Goal: Task Accomplishment & Management: Use online tool/utility

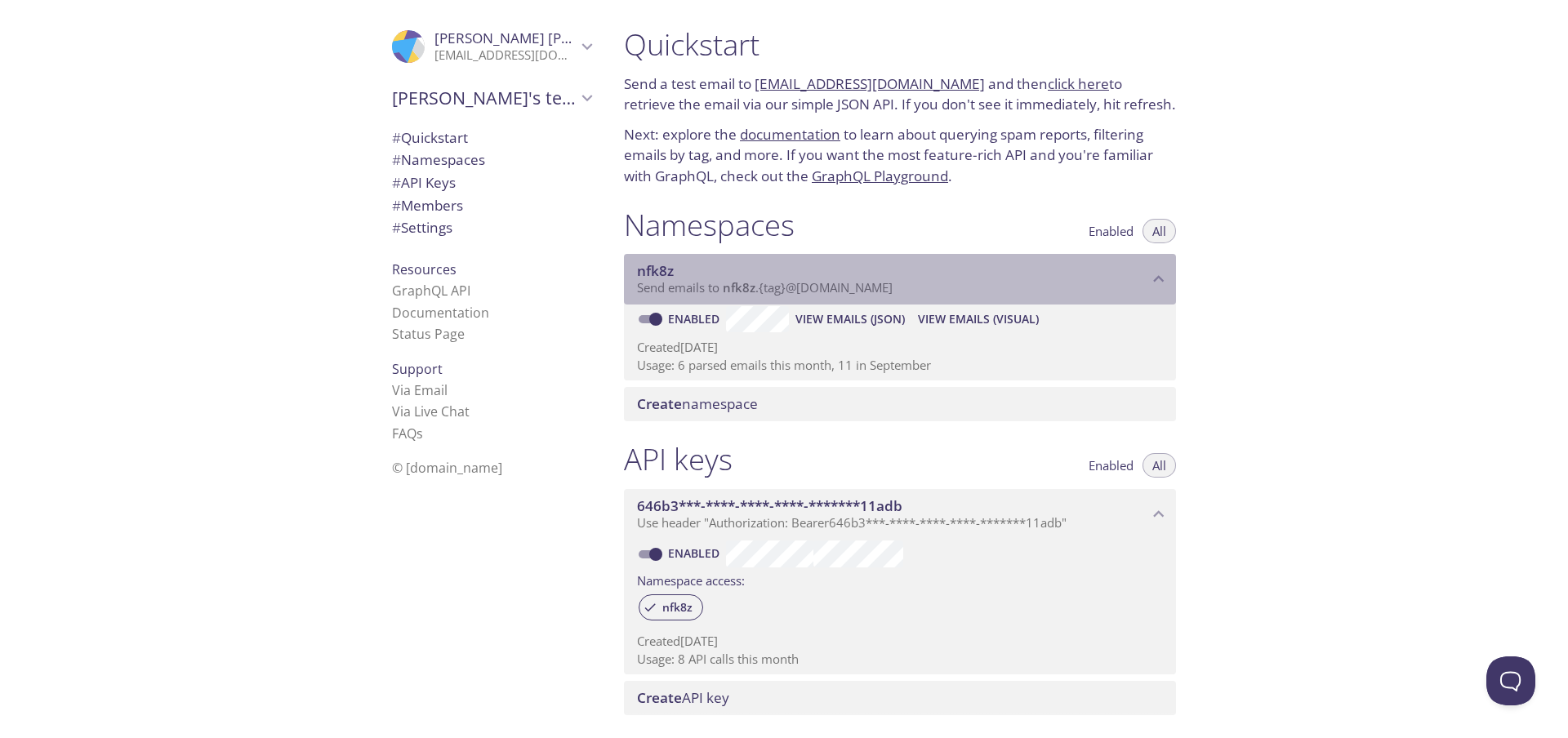
drag, startPoint x: 715, startPoint y: 287, endPoint x: 916, endPoint y: 288, distance: 201.0
click at [916, 288] on p "Send emails to nfk8z . {tag} @[DOMAIN_NAME]" at bounding box center [893, 288] width 512 height 17
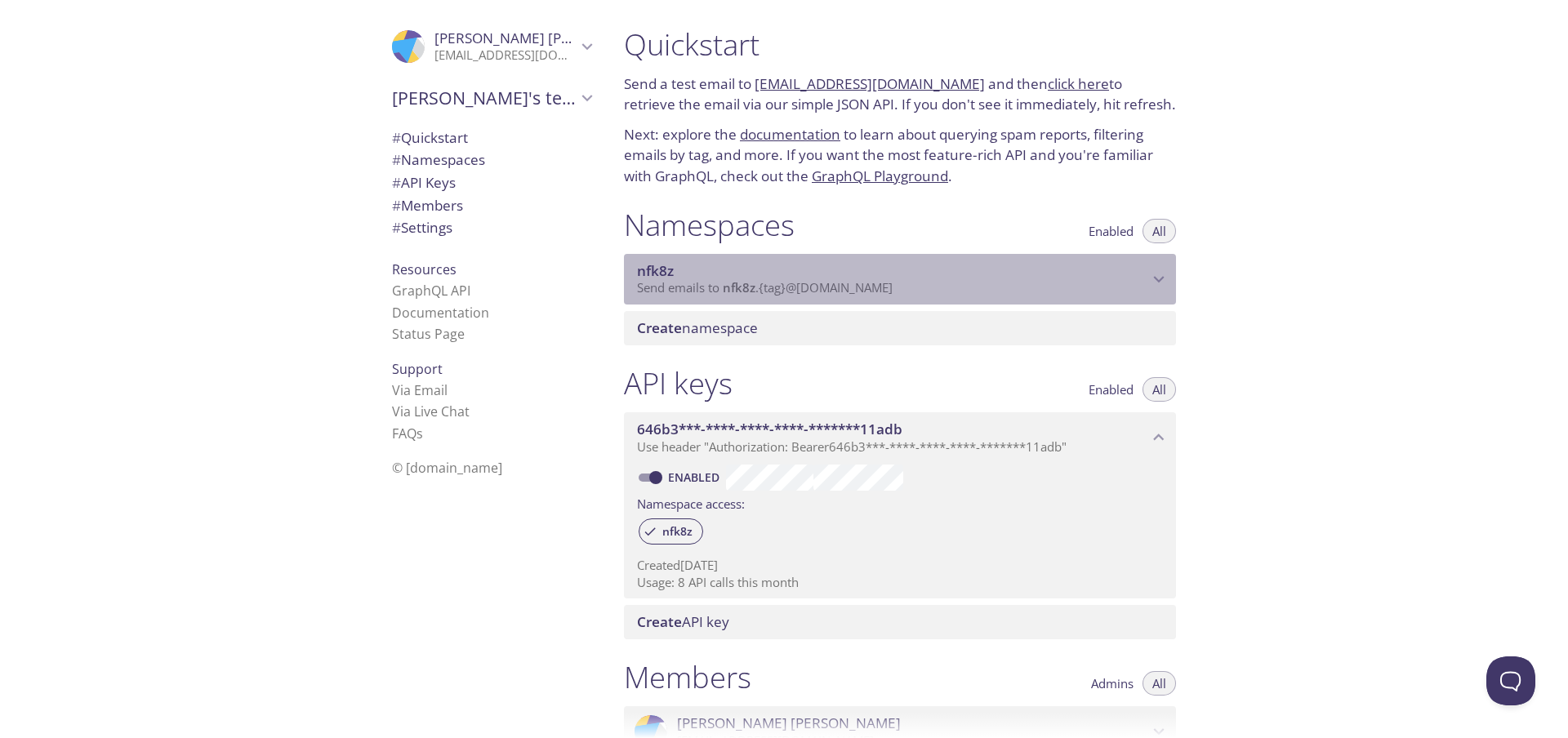
click at [916, 288] on p "Send emails to nfk8z . {tag} @[DOMAIN_NAME]" at bounding box center [893, 288] width 512 height 17
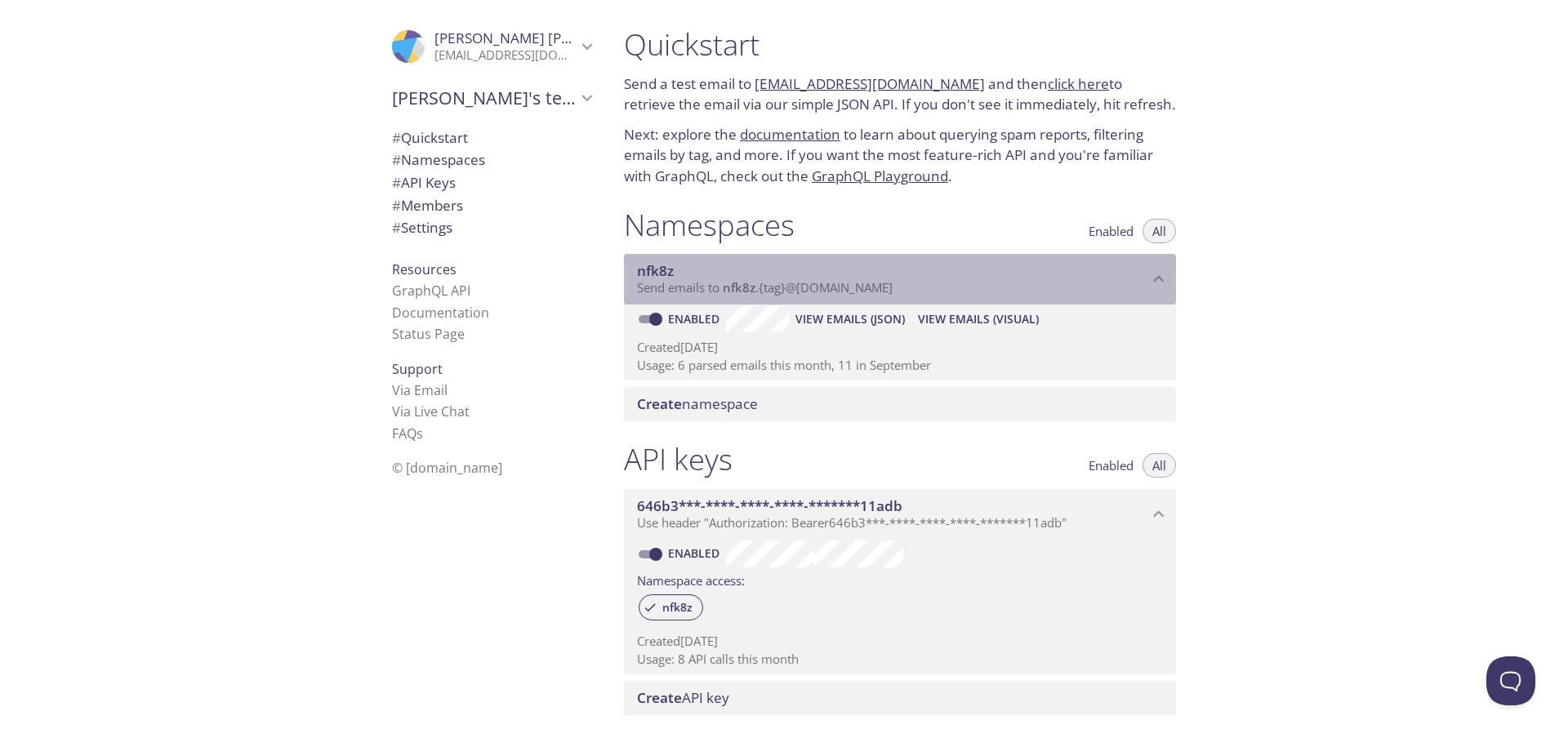
drag, startPoint x: 900, startPoint y: 289, endPoint x: 753, endPoint y: 295, distance: 147.1
click at [751, 295] on span "Send emails to nfk8z . {tag} @[DOMAIN_NAME]" at bounding box center [765, 287] width 256 height 17
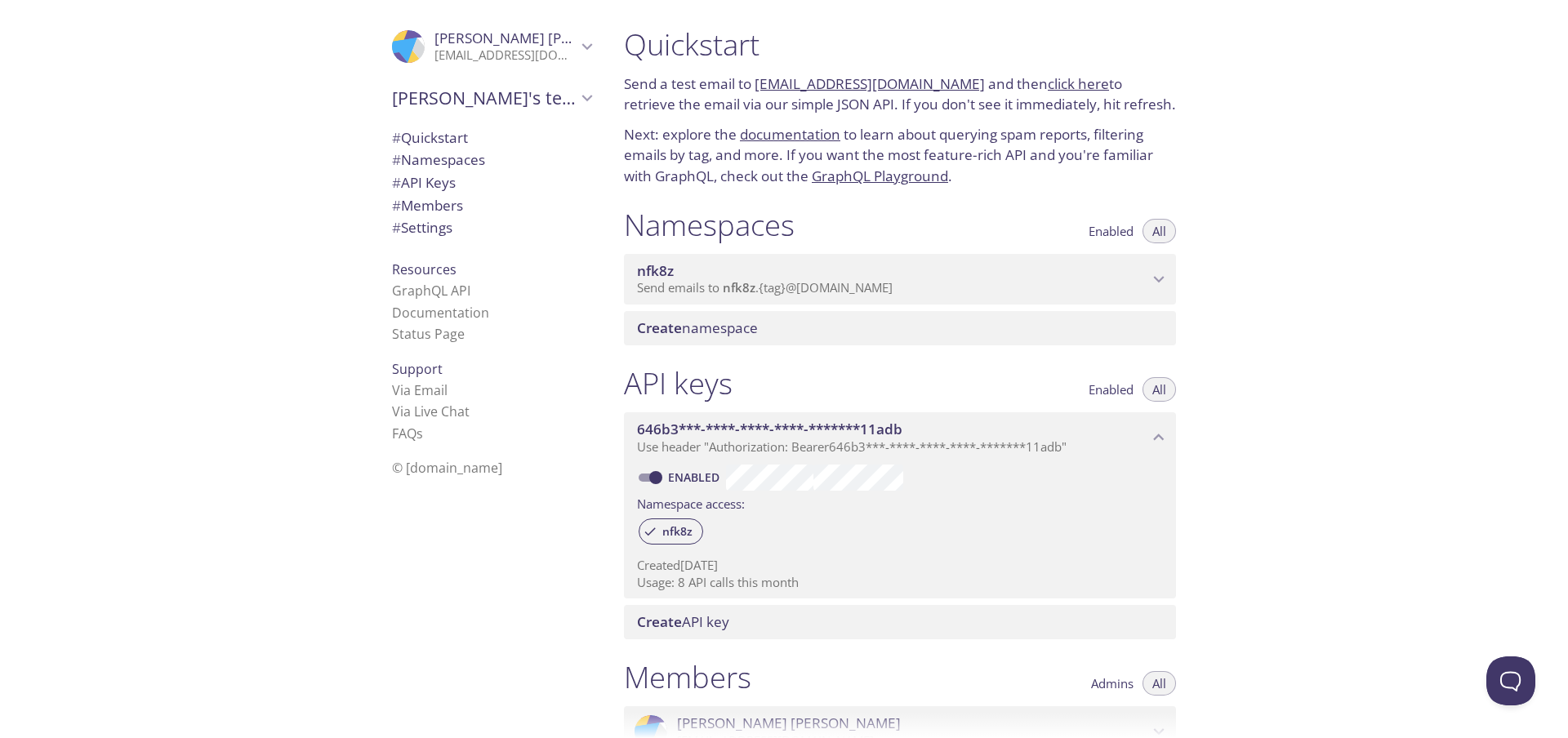
click at [752, 312] on div "Create namespace" at bounding box center [900, 328] width 552 height 34
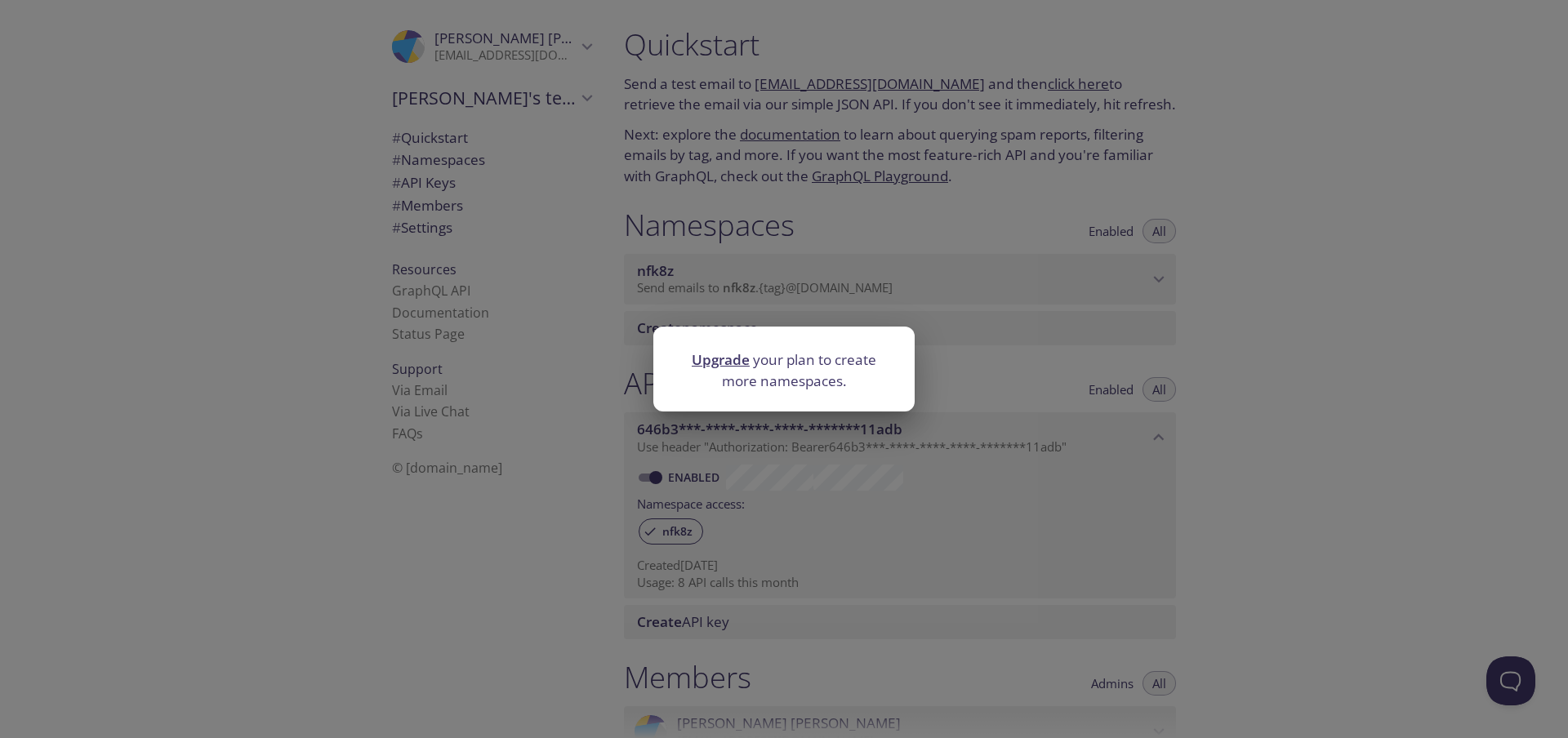
click at [753, 280] on div "Upgrade your plan to create more namespaces." at bounding box center [784, 369] width 1568 height 738
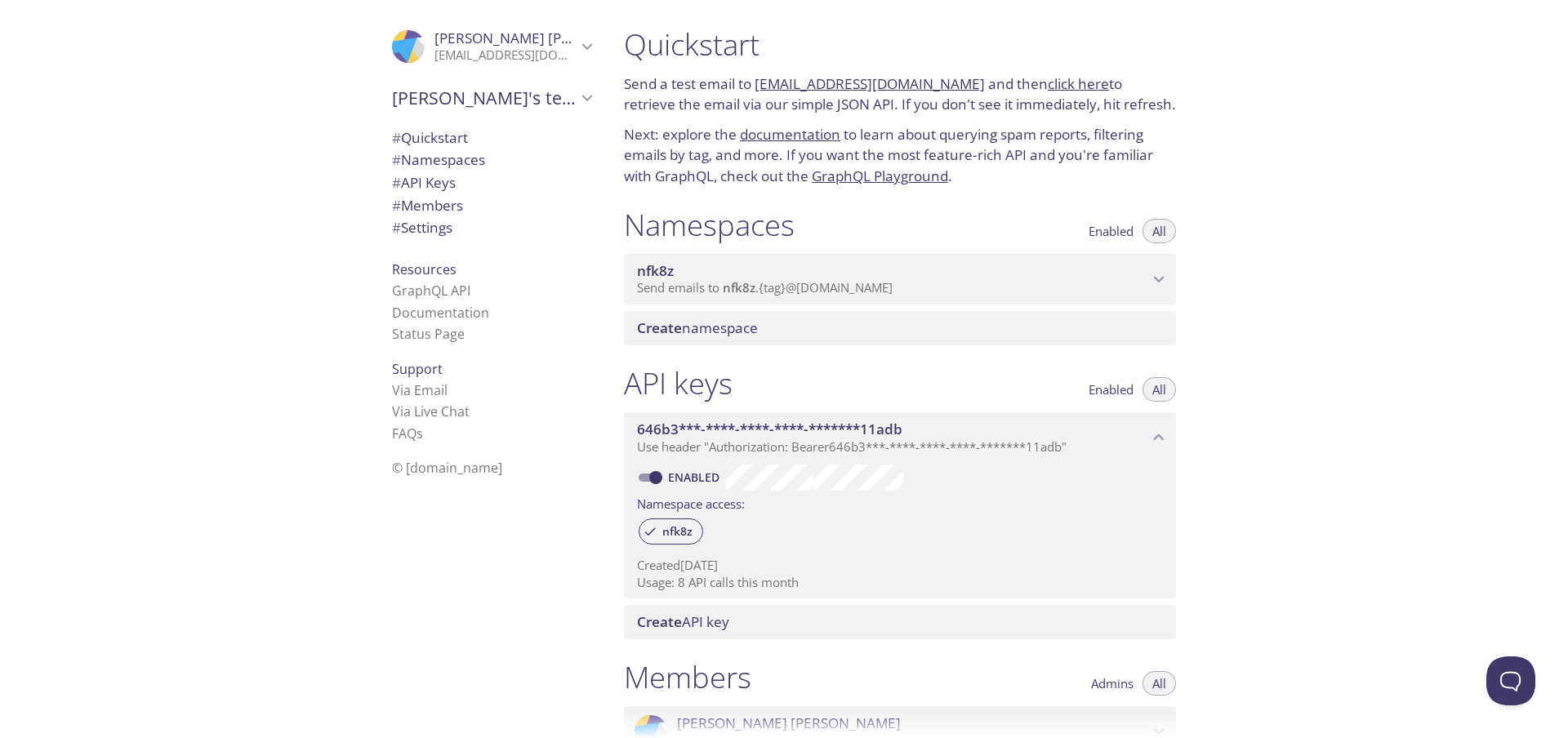
click at [755, 279] on span "nfk8z" at bounding box center [893, 271] width 512 height 18
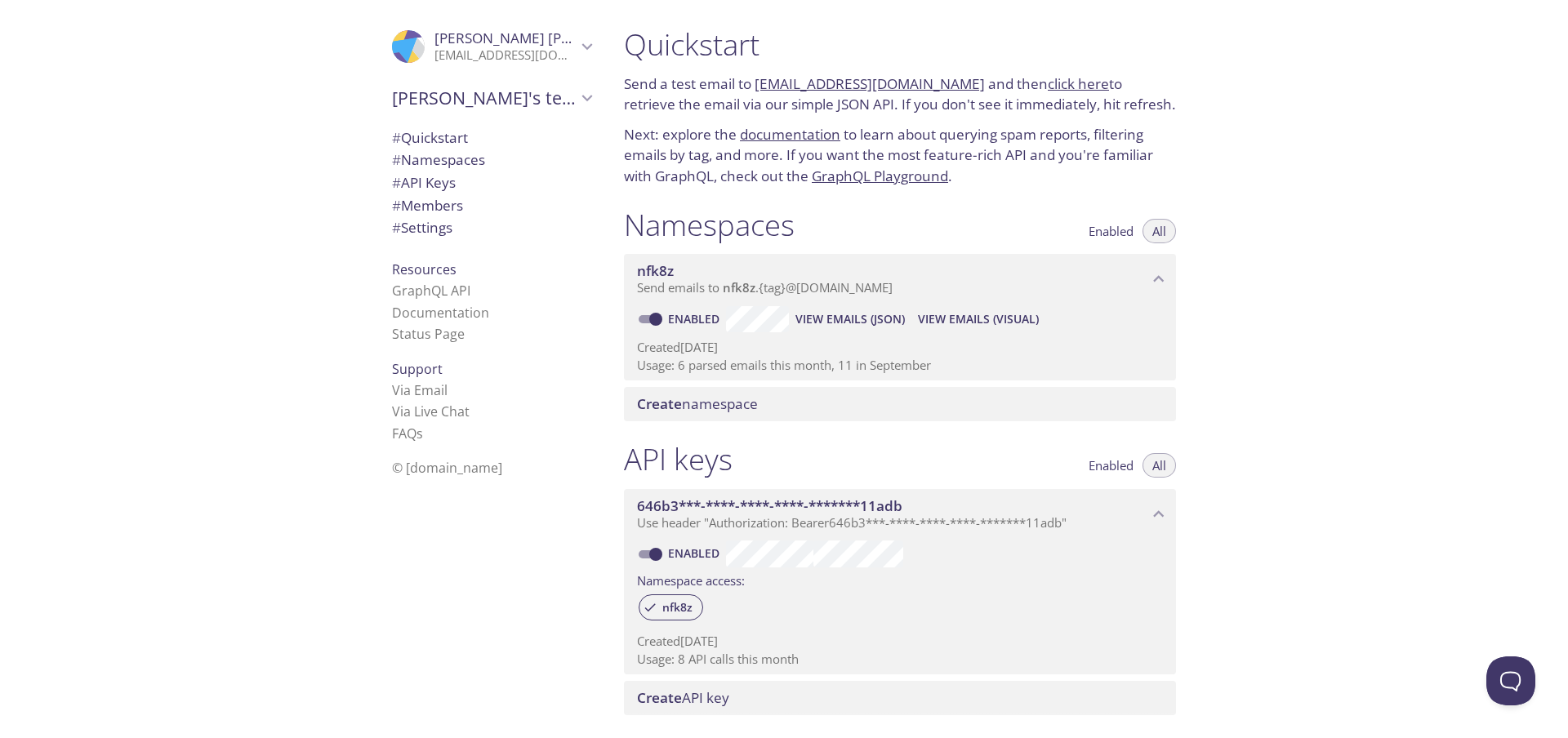
click at [847, 322] on span "View Emails (JSON)" at bounding box center [850, 319] width 110 height 20
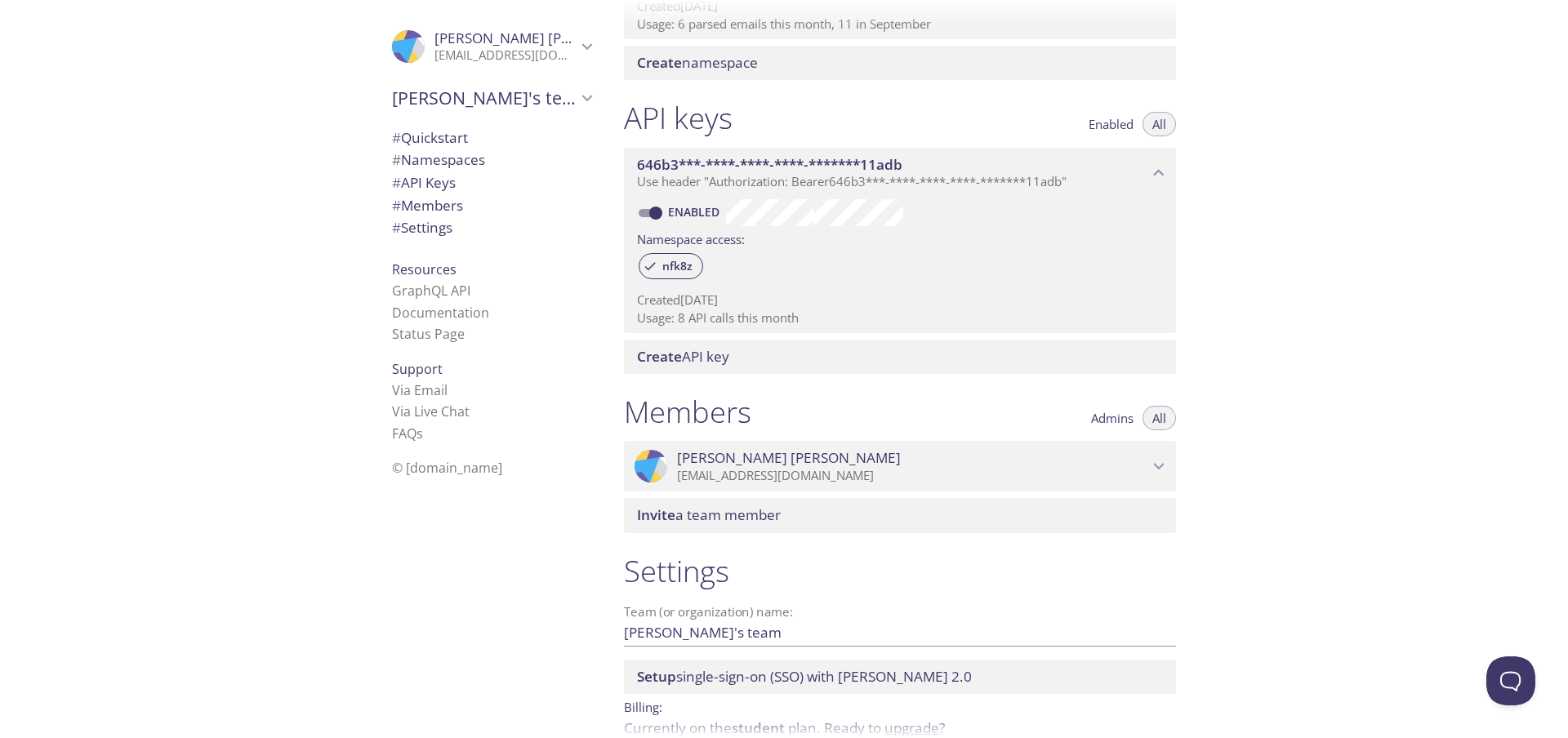
scroll to position [423, 0]
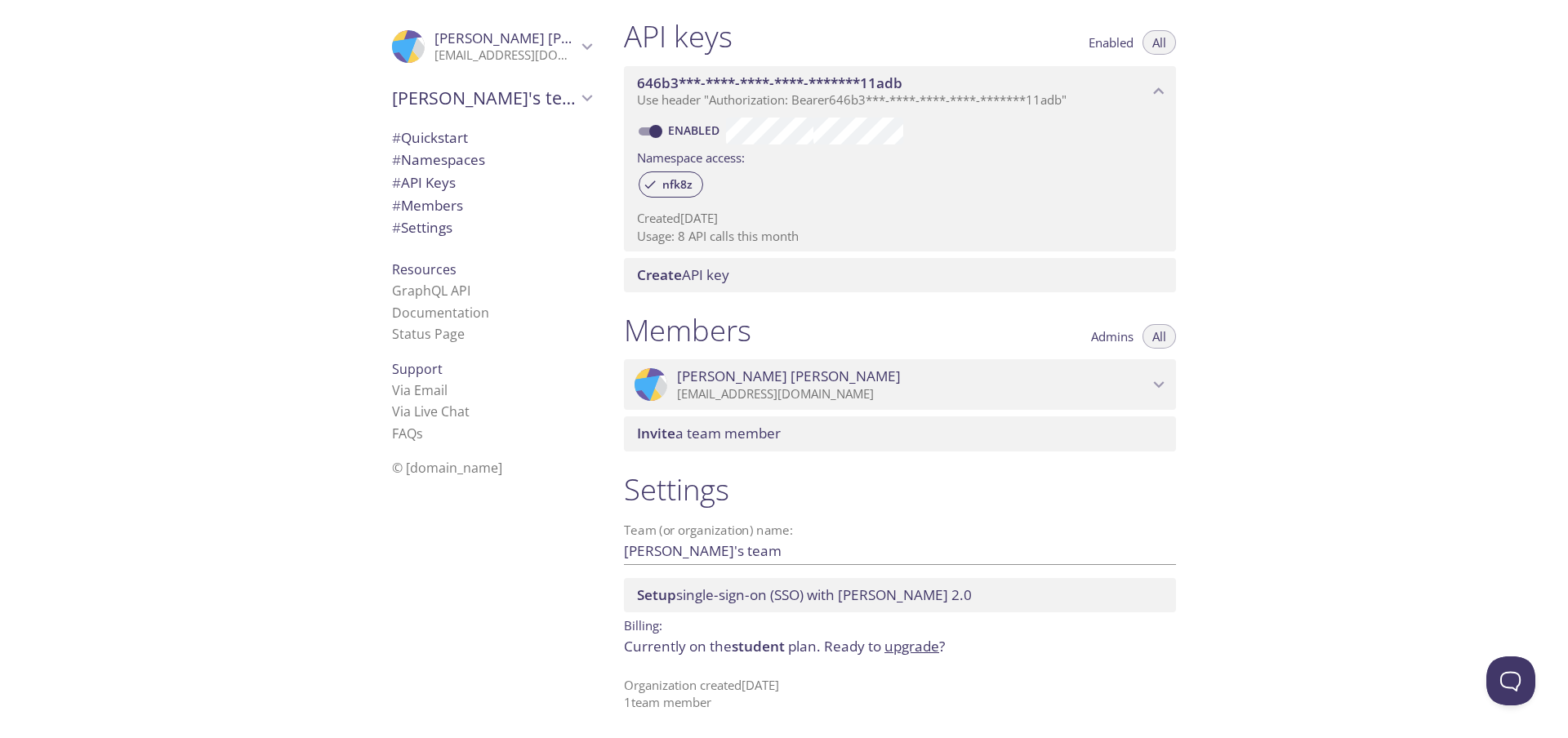
click at [709, 431] on span "Invite a team member" at bounding box center [708, 433] width 144 height 19
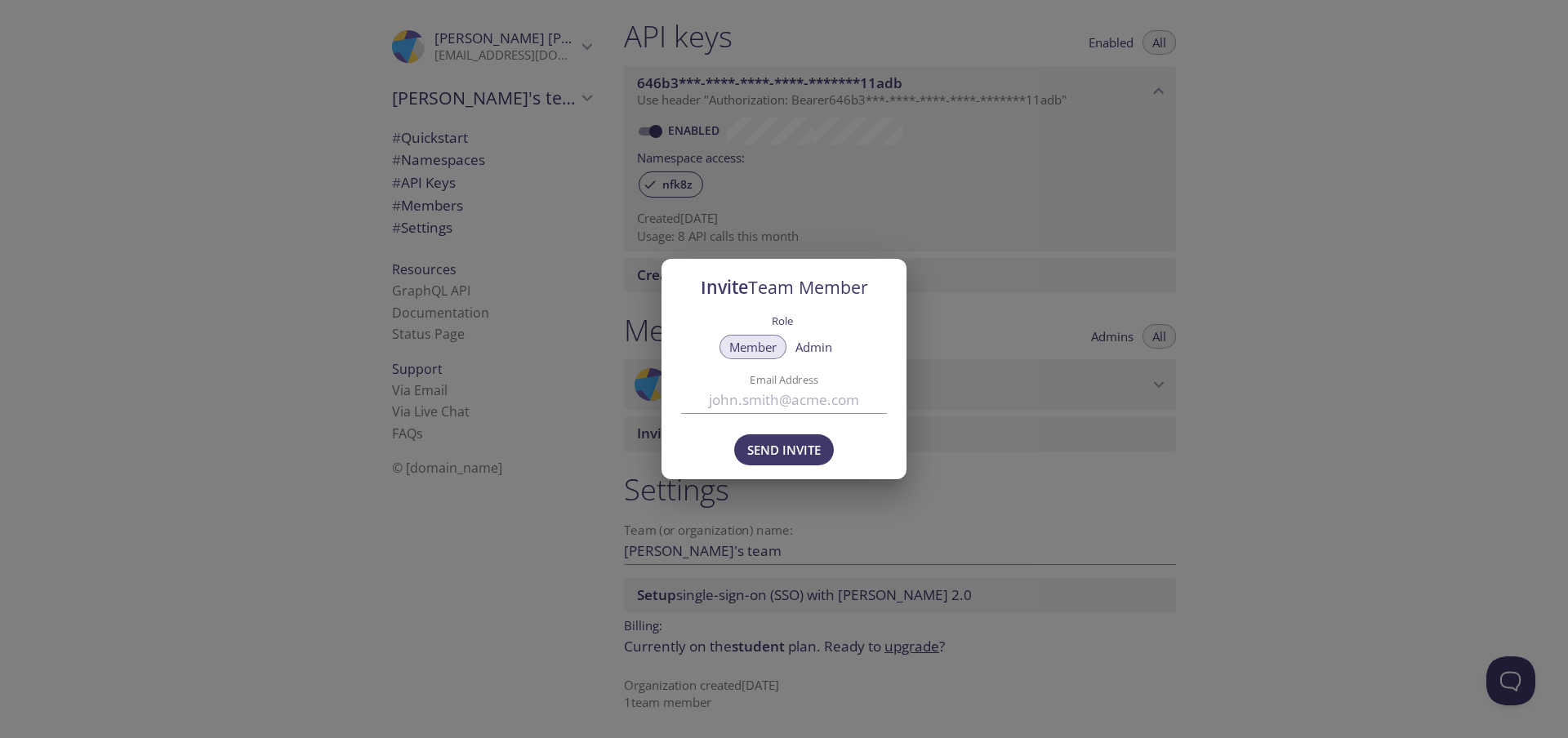
click at [950, 363] on div "Invite Team Member Role Member Admin Email Address Send Invite" at bounding box center [784, 369] width 1568 height 738
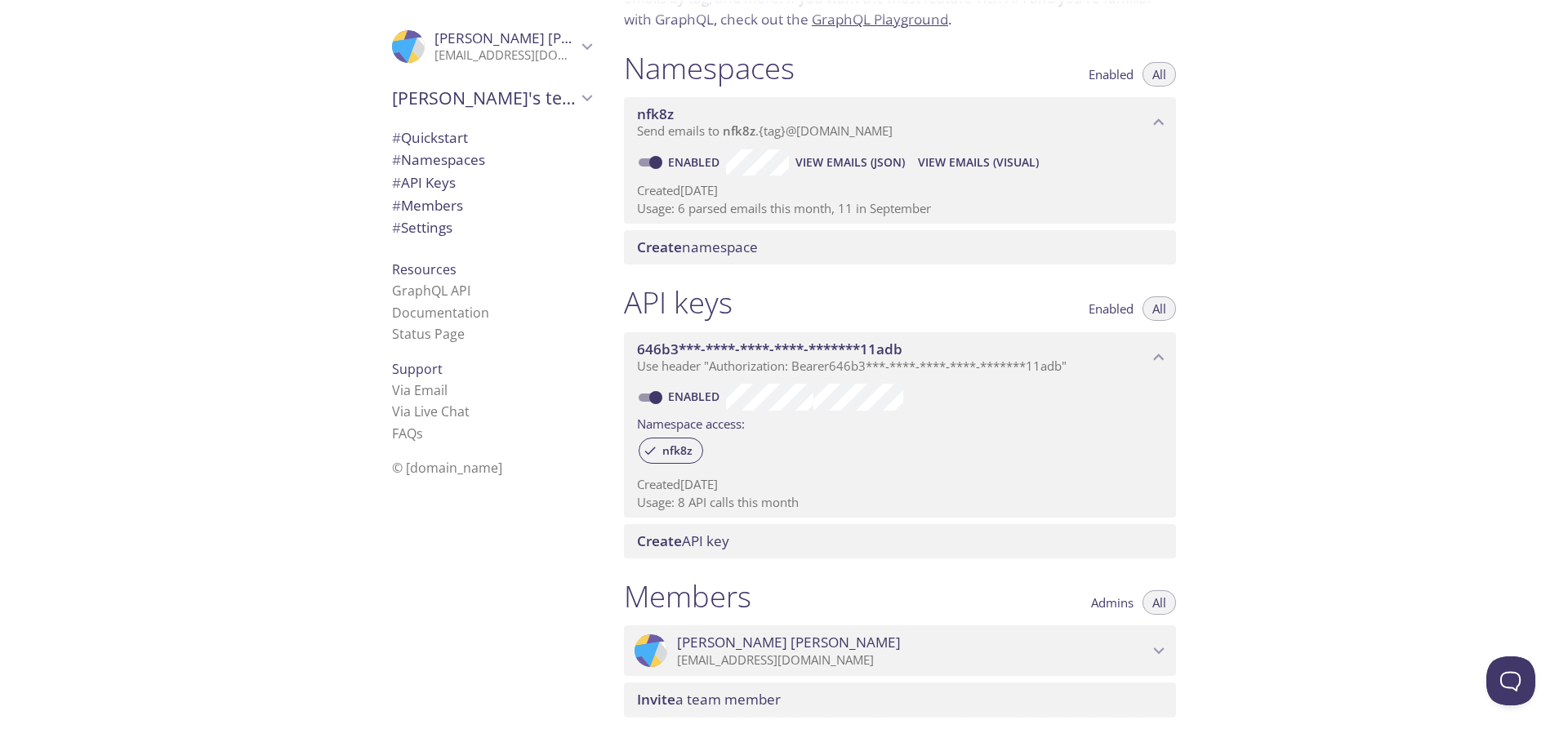
scroll to position [0, 0]
